Goal: Task Accomplishment & Management: Manage account settings

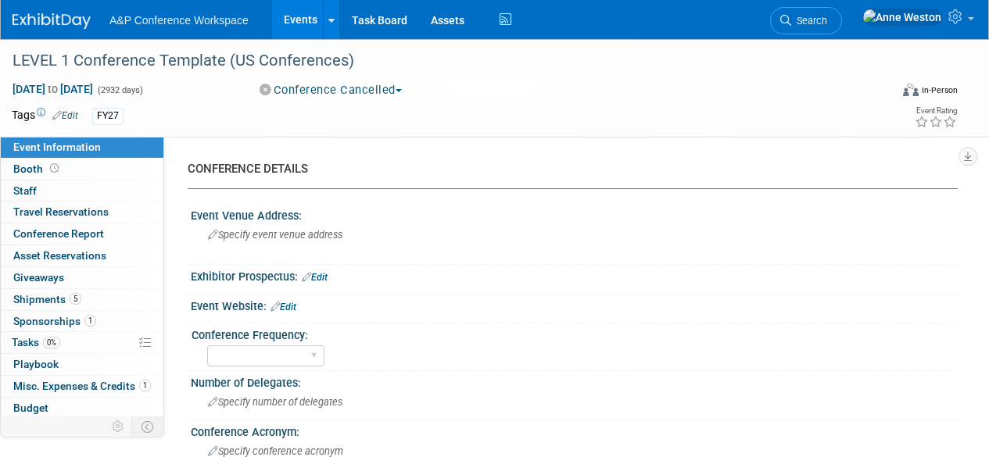
select select "Level 1"
select select "In-Person Booth"
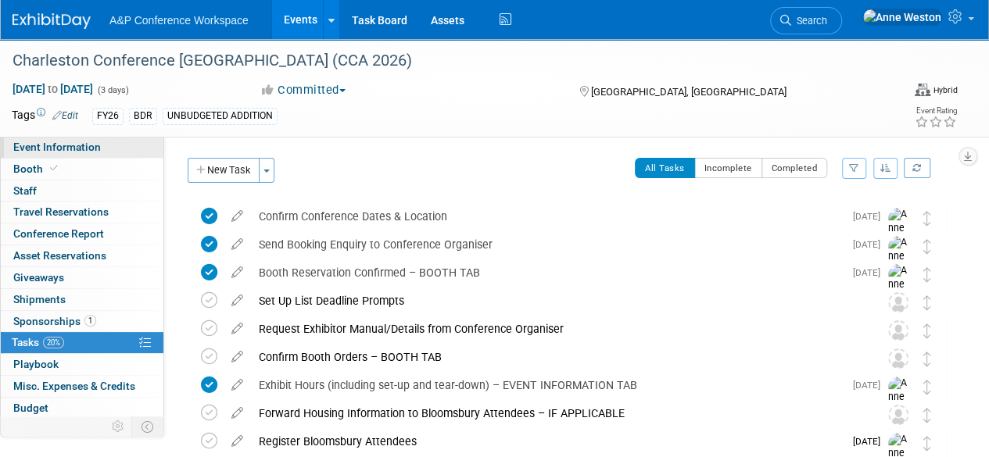
click at [80, 145] on span "Event Information" at bounding box center [57, 147] width 88 height 13
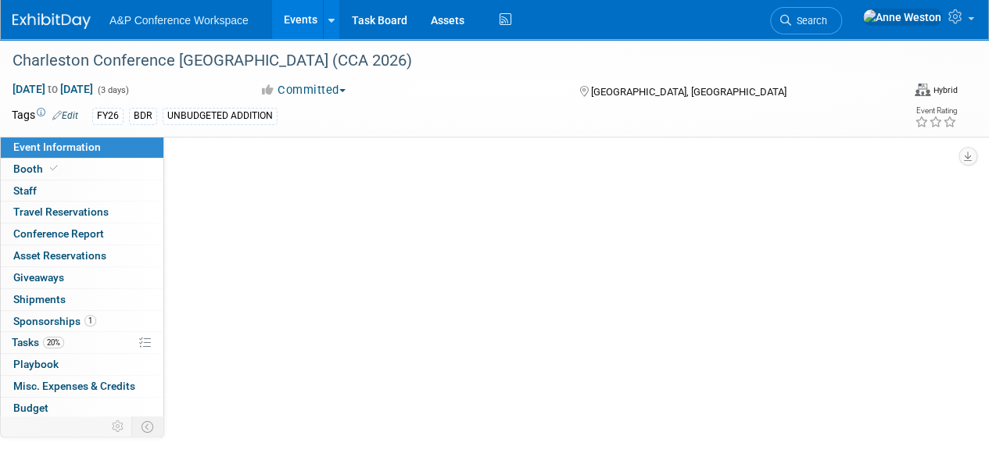
select select "Annual"
select select "Level 1"
select select "In-Person Booth"
select select "Libraries"
select select "Bloomsbury Digital Resources"
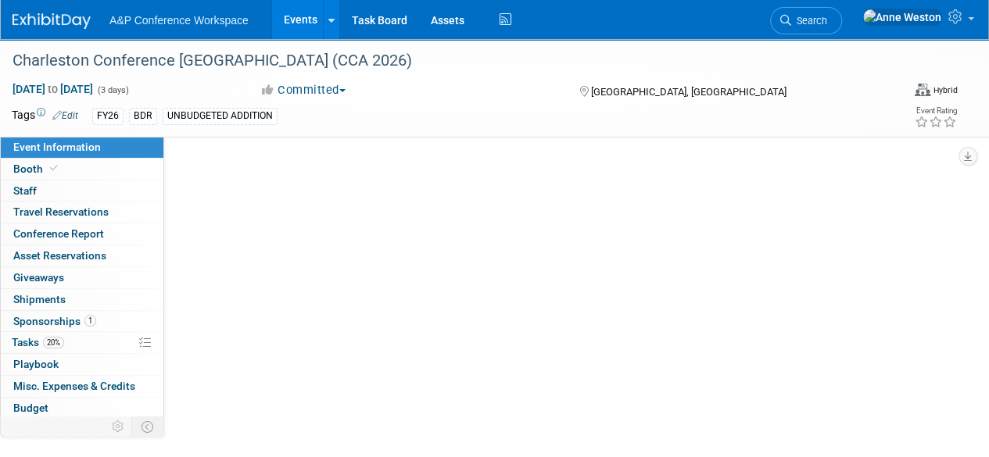
select select "[PERSON_NAME]"
select select "Brand/Subject Presence​"
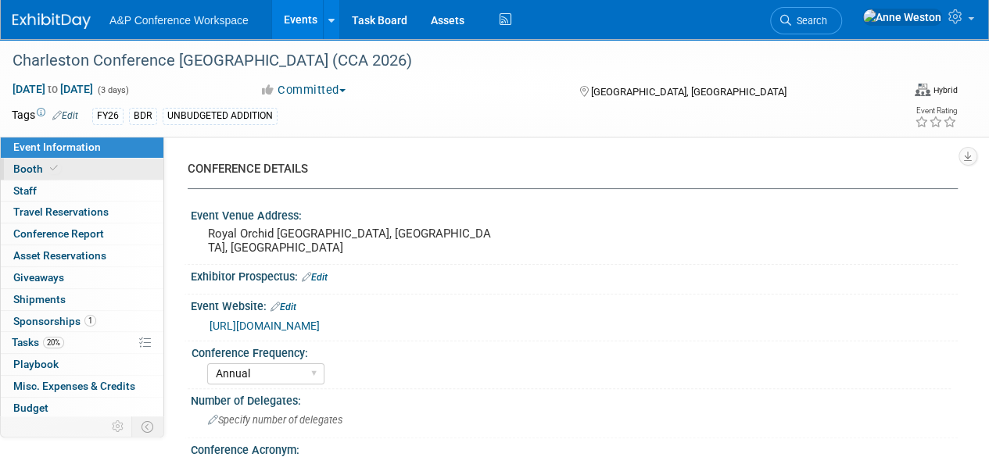
click at [77, 166] on link "Booth" at bounding box center [82, 169] width 163 height 21
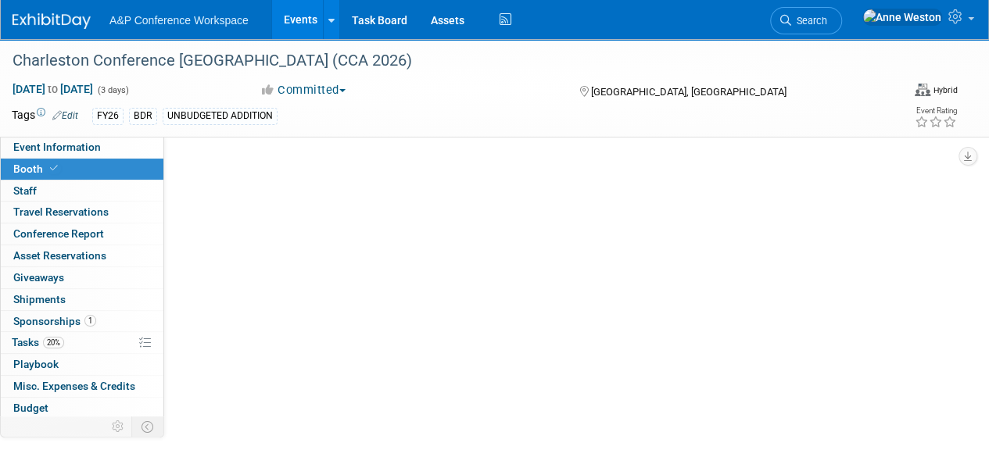
select select "DIGI"
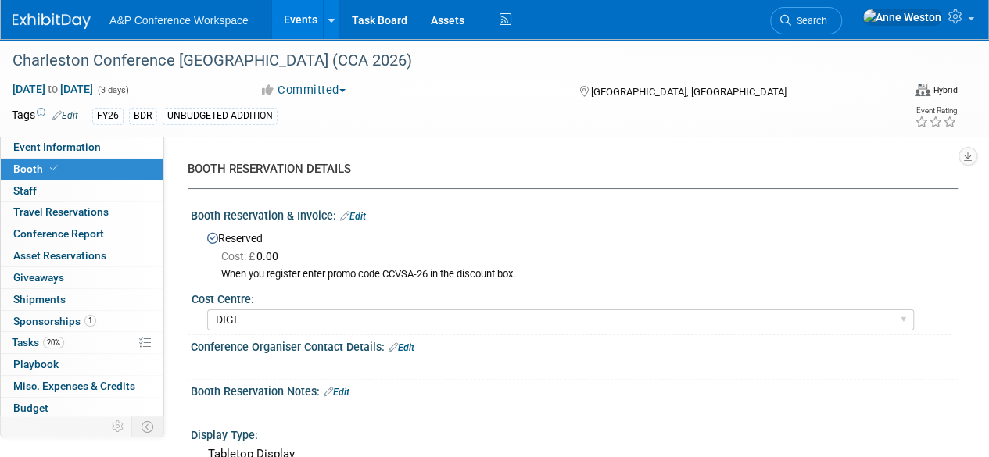
click at [361, 211] on link "Edit" at bounding box center [353, 216] width 26 height 11
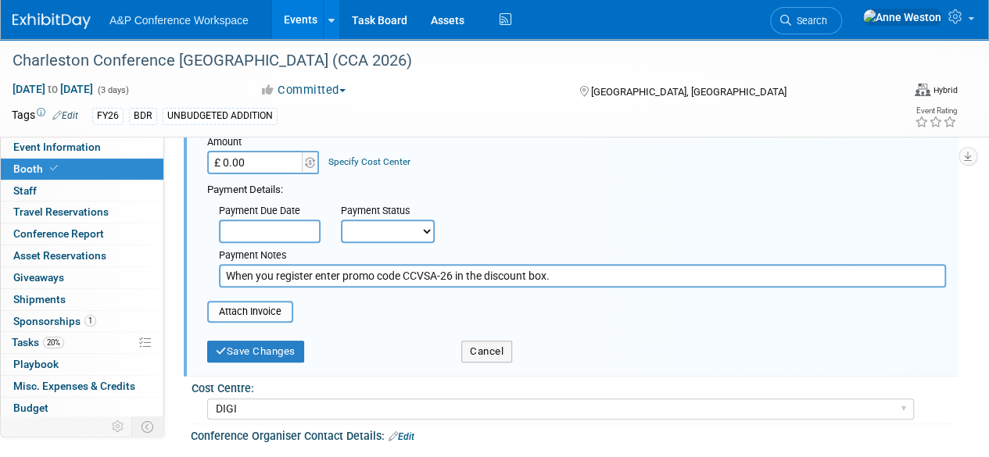
scroll to position [156, 0]
type input "£ 2,047.50"
click at [244, 356] on button "Save Changes" at bounding box center [255, 350] width 97 height 22
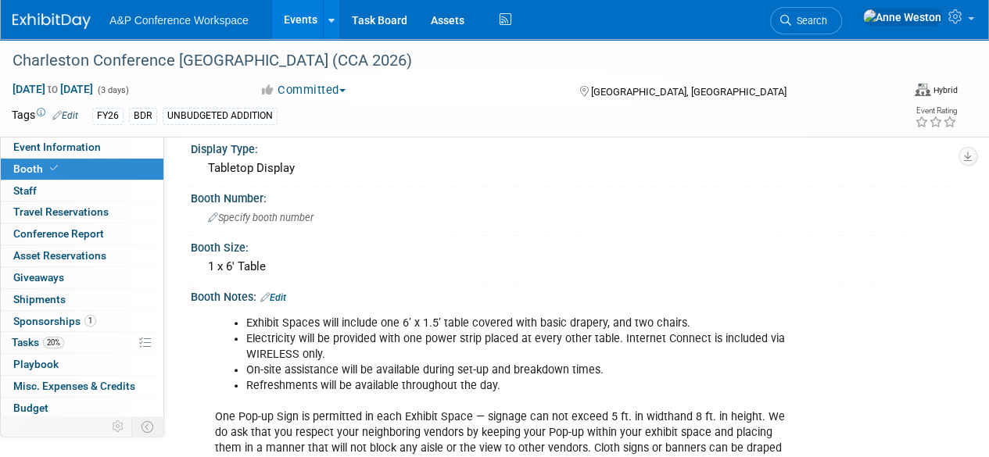
scroll to position [313, 0]
